Goal: Download file/media

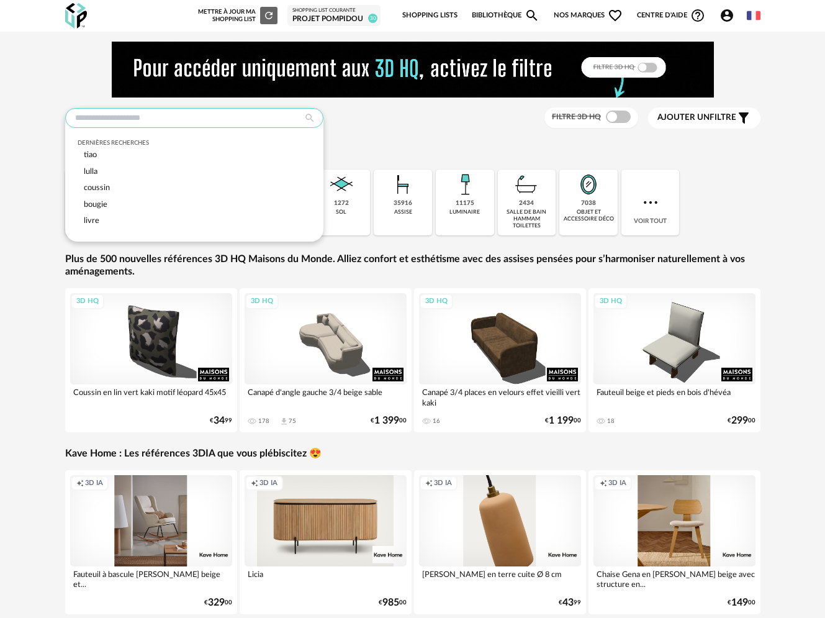
click at [135, 122] on input "text" at bounding box center [194, 118] width 258 height 20
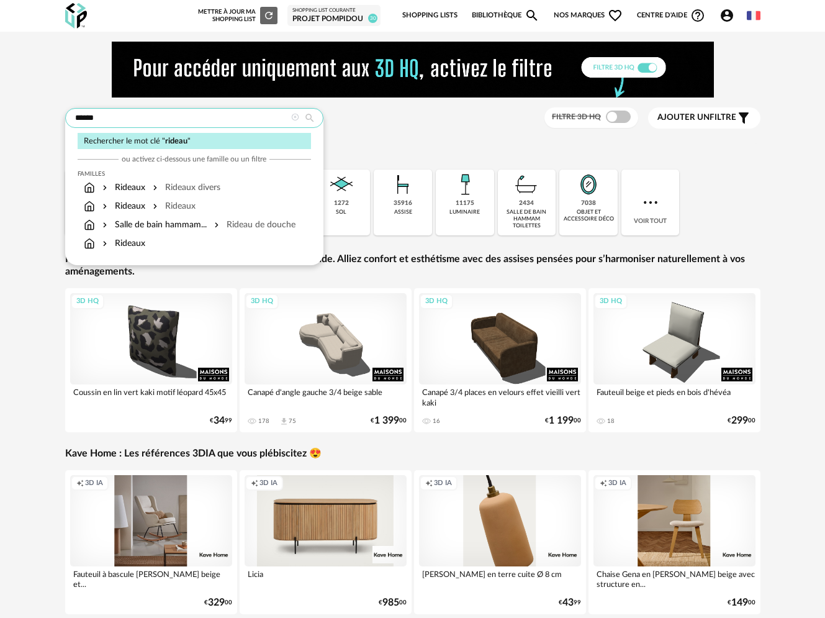
type input "******"
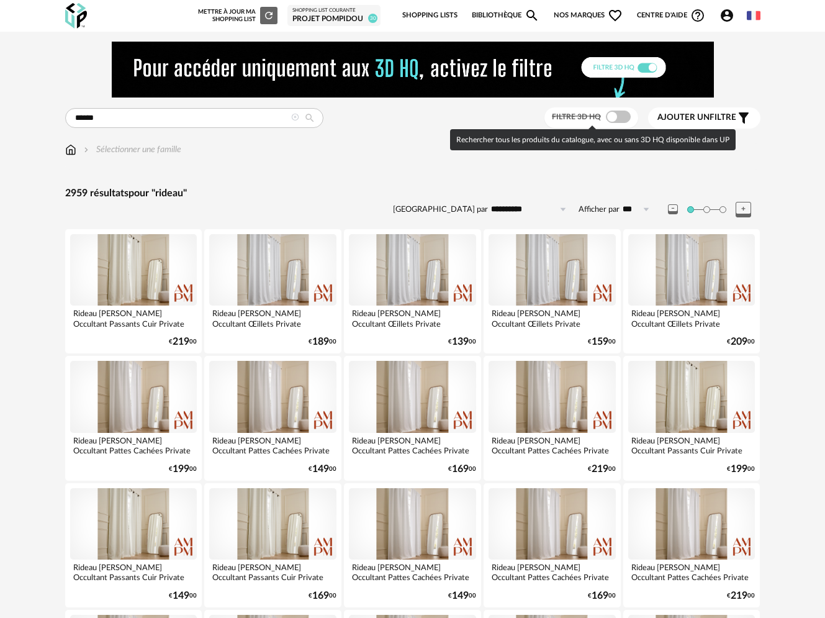
click at [618, 117] on span at bounding box center [618, 116] width 25 height 12
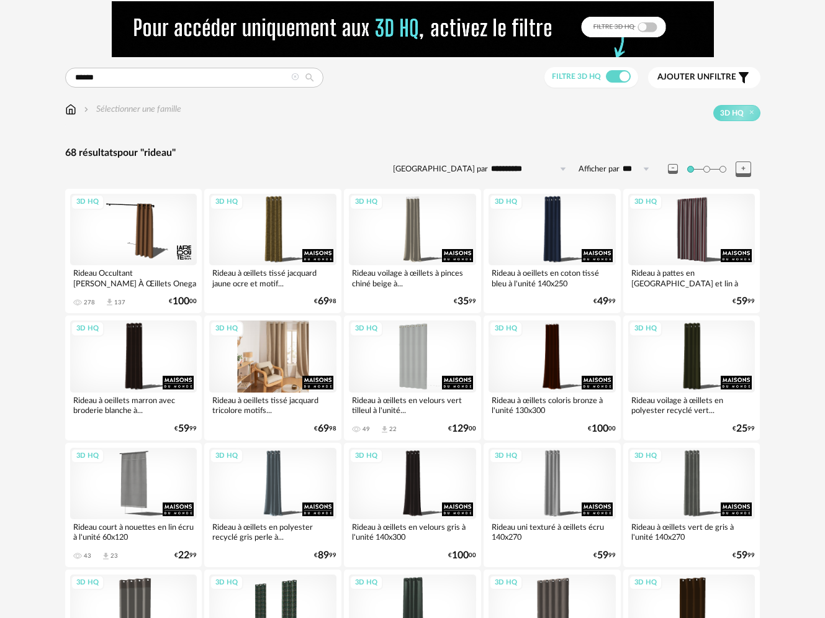
scroll to position [42, 0]
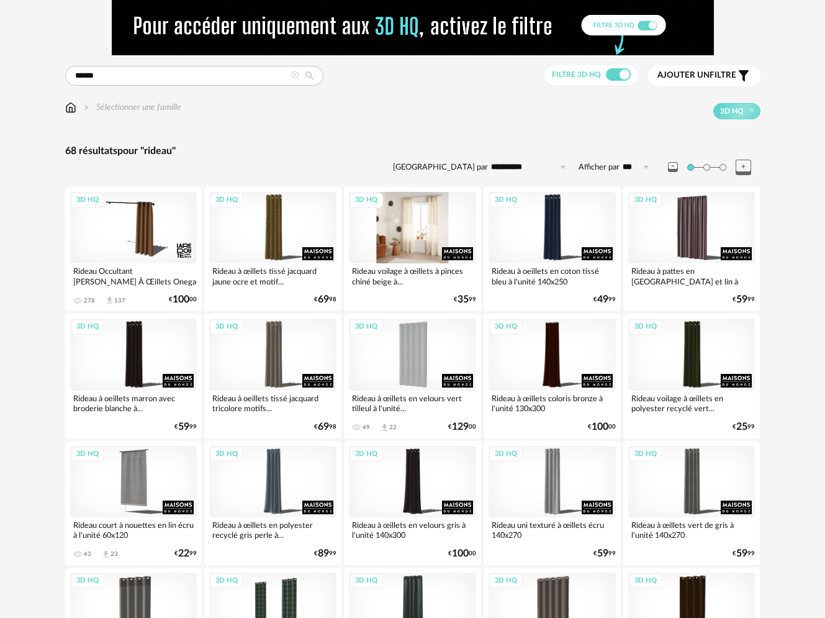
click at [384, 248] on div "3D HQ" at bounding box center [412, 227] width 127 height 71
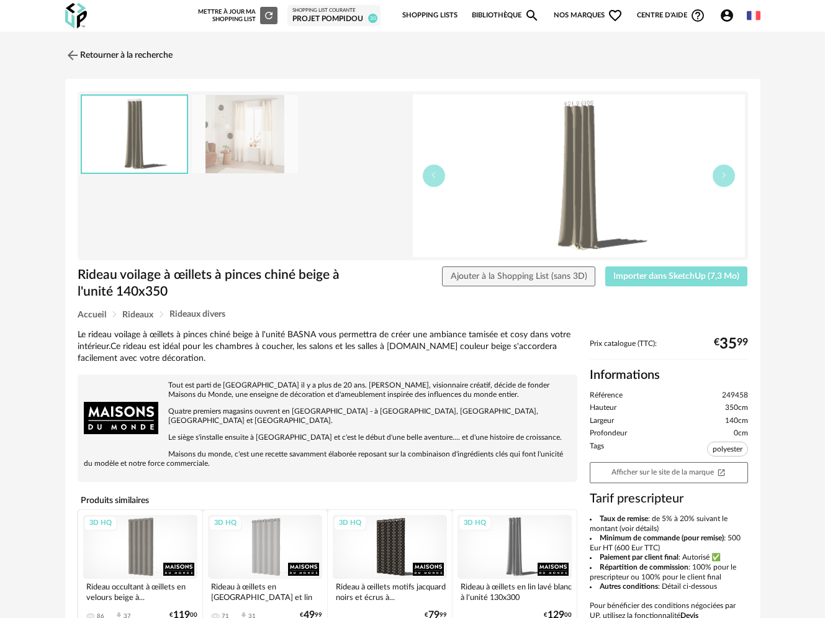
click at [667, 276] on span "Importer dans SketchUp (7,3 Mo)" at bounding box center [676, 276] width 126 height 9
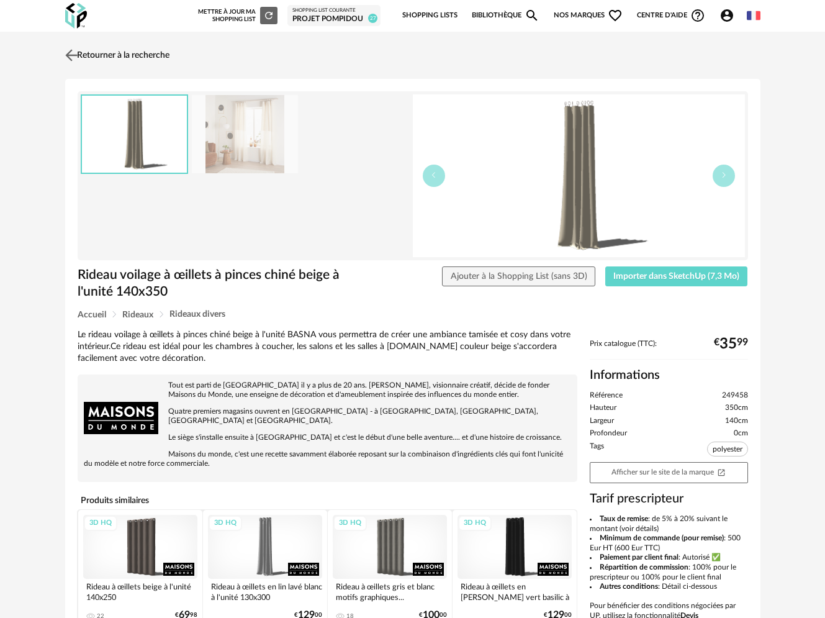
click at [77, 52] on img at bounding box center [71, 55] width 18 height 18
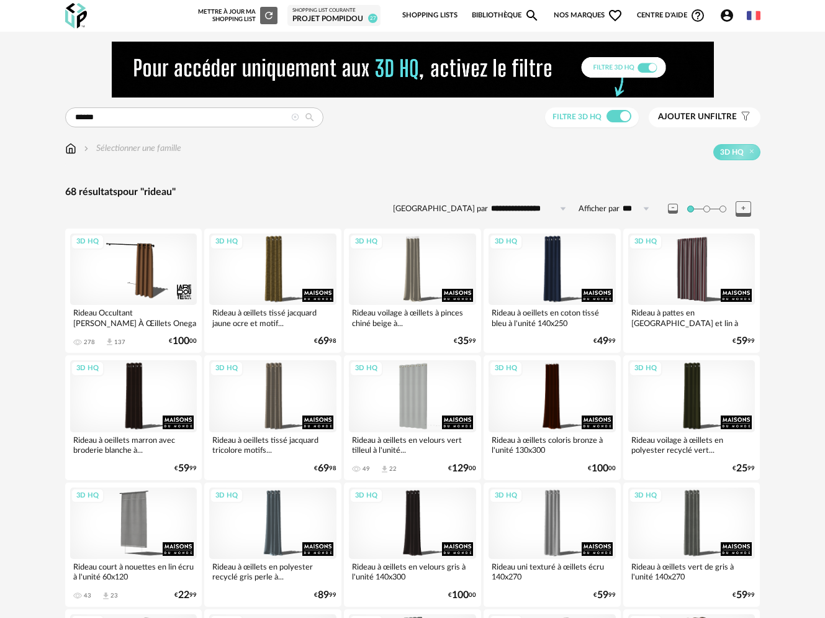
click at [598, 14] on span "Nos marques Heart Outline icon" at bounding box center [589, 15] width 70 height 26
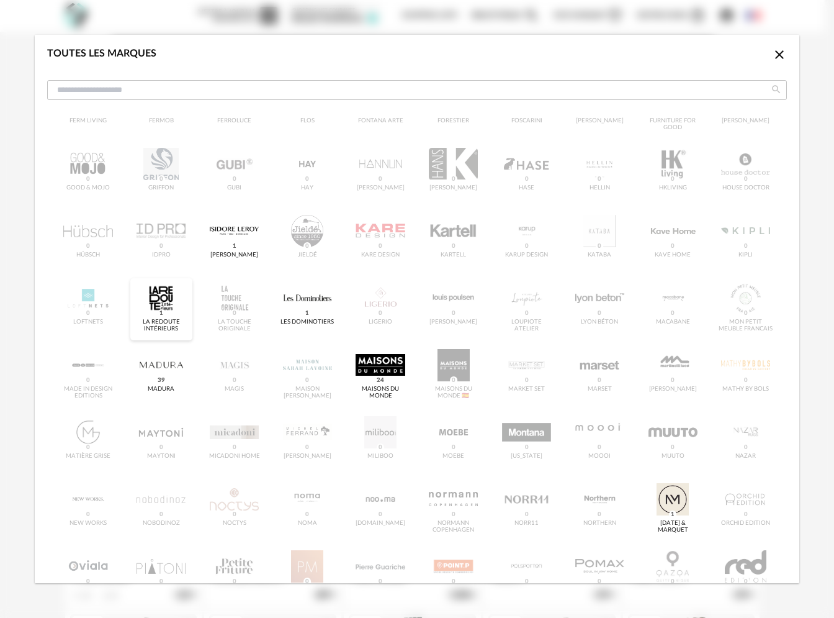
click at [171, 307] on div "dialog" at bounding box center [161, 298] width 49 height 32
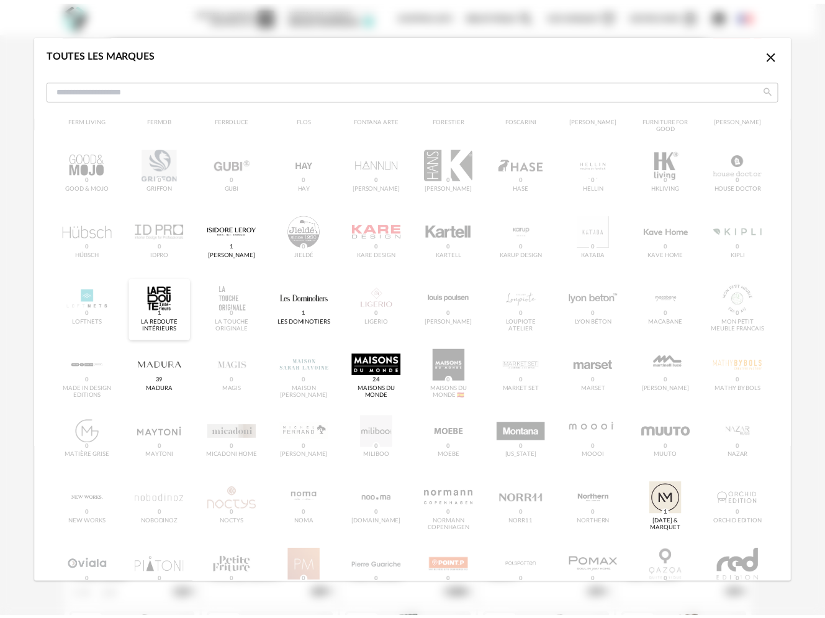
scroll to position [400, 0]
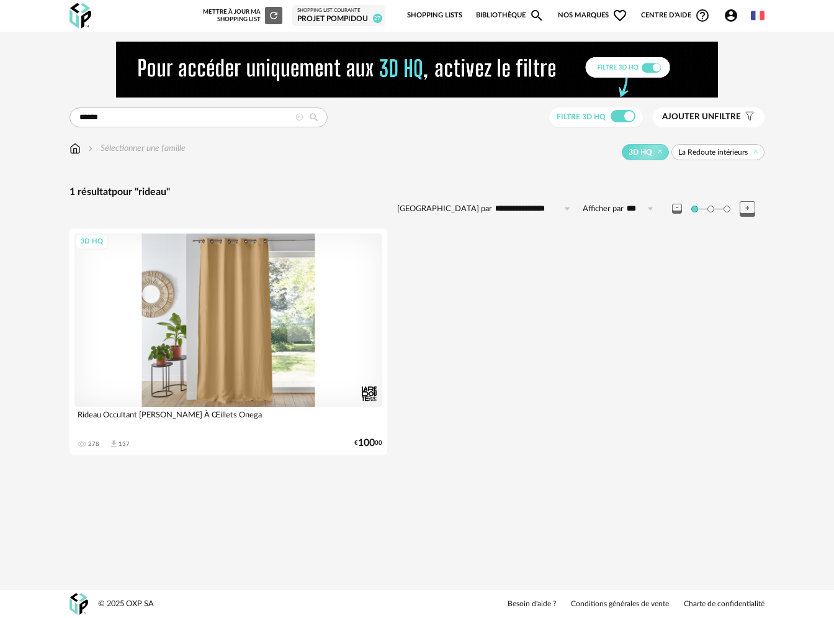
click at [243, 339] on div "3D HQ" at bounding box center [228, 319] width 308 height 173
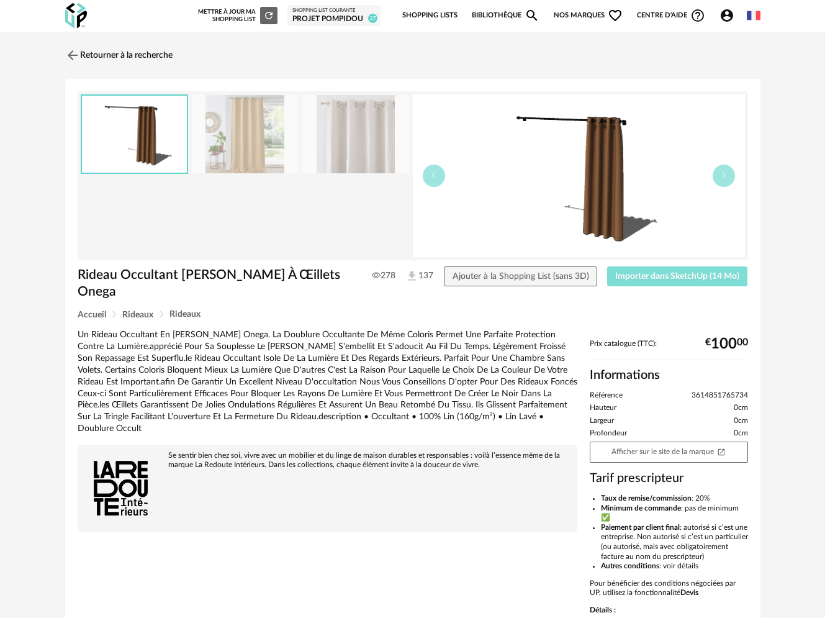
click at [684, 279] on span "Importer dans SketchUp (14 Mo)" at bounding box center [677, 276] width 124 height 9
